Goal: Book appointment/travel/reservation

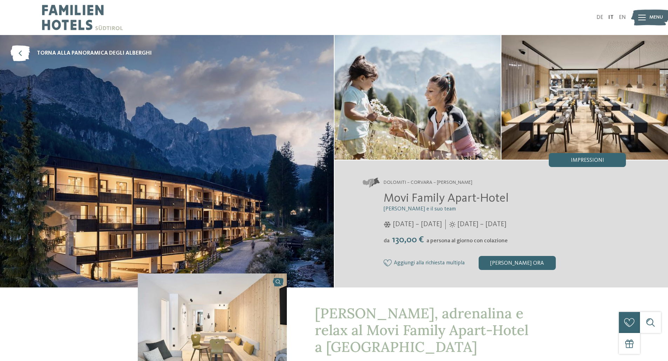
click at [641, 20] on icon at bounding box center [642, 18] width 8 height 6
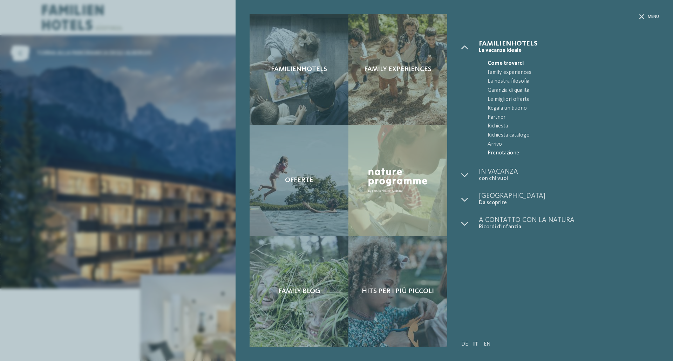
click at [500, 153] on span "Prenotazione" at bounding box center [572, 153] width 171 height 9
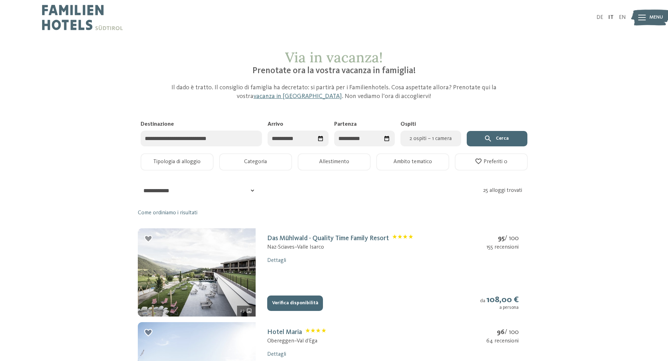
click at [197, 144] on input "Destinazione" at bounding box center [202, 139] width 122 height 16
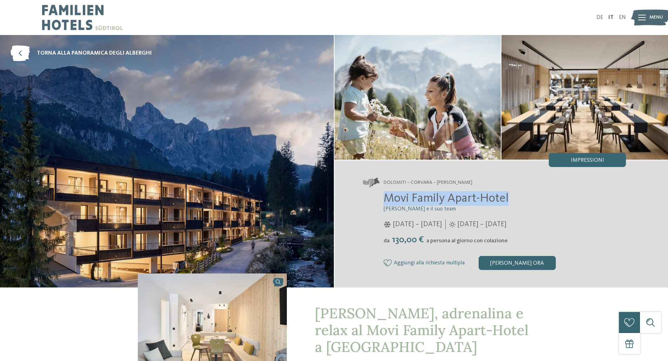
drag, startPoint x: 508, startPoint y: 200, endPoint x: 385, endPoint y: 191, distance: 123.3
click at [385, 191] on h2 "Movi Family Apart-Hotel" at bounding box center [504, 198] width 242 height 15
copy span "Movi Family Apart-Hotel"
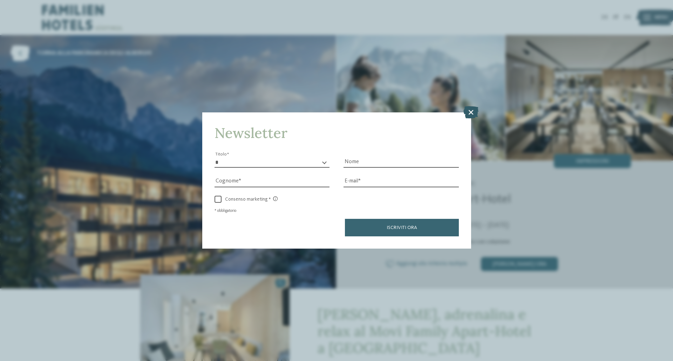
click at [472, 112] on icon at bounding box center [470, 112] width 15 height 12
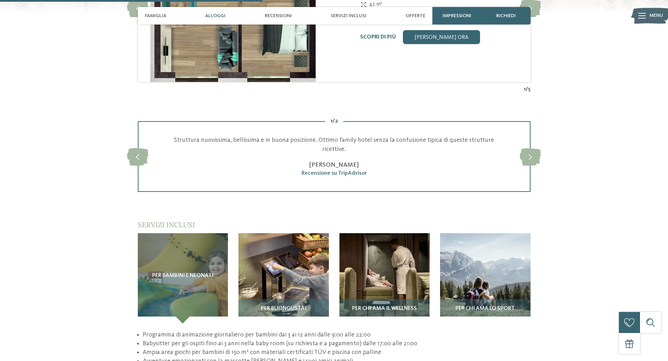
scroll to position [948, 0]
